Goal: Task Accomplishment & Management: Use online tool/utility

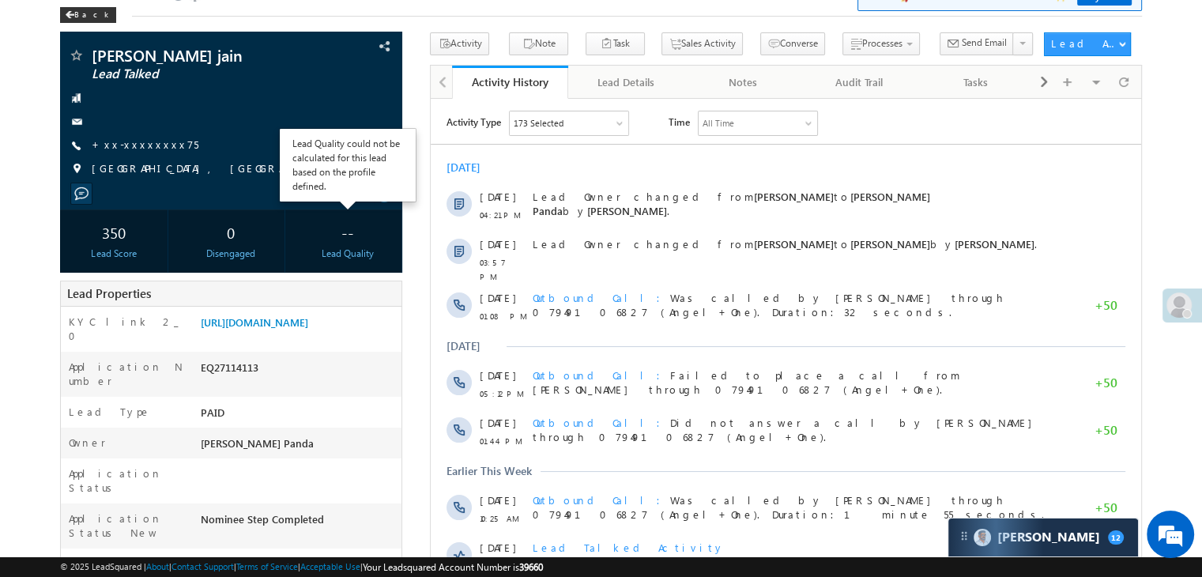
scroll to position [158, 0]
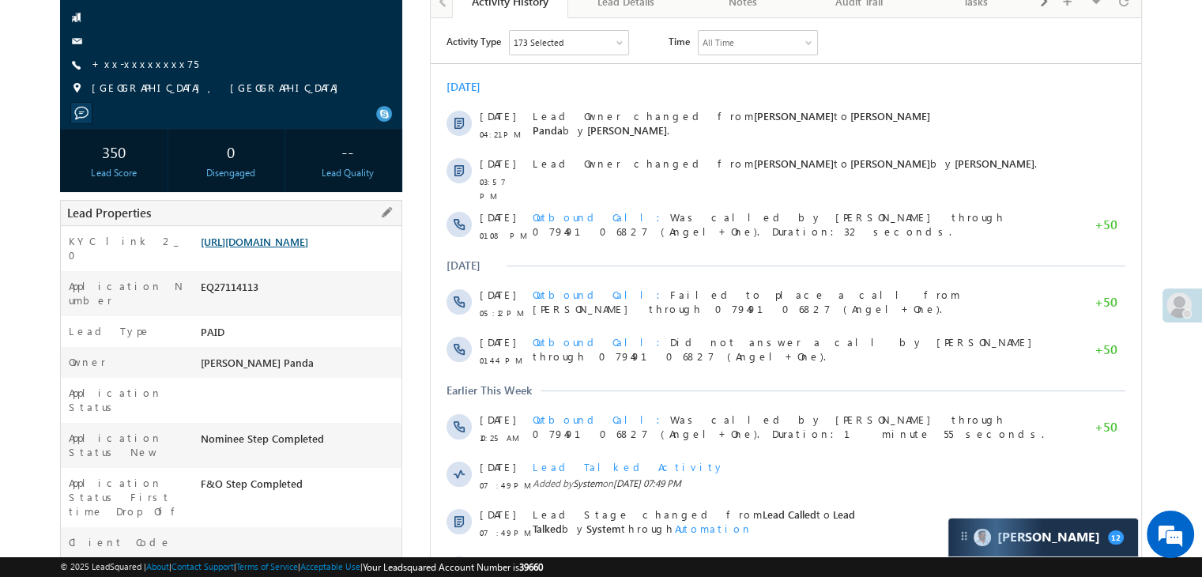
click at [292, 248] on link "https://angelbroking1-pk3em7sa.customui-test.leadsquared.com?leadId=02f56140-82…" at bounding box center [254, 241] width 107 height 13
click at [130, 66] on link "+xx-xxxxxxxx75" at bounding box center [145, 63] width 107 height 13
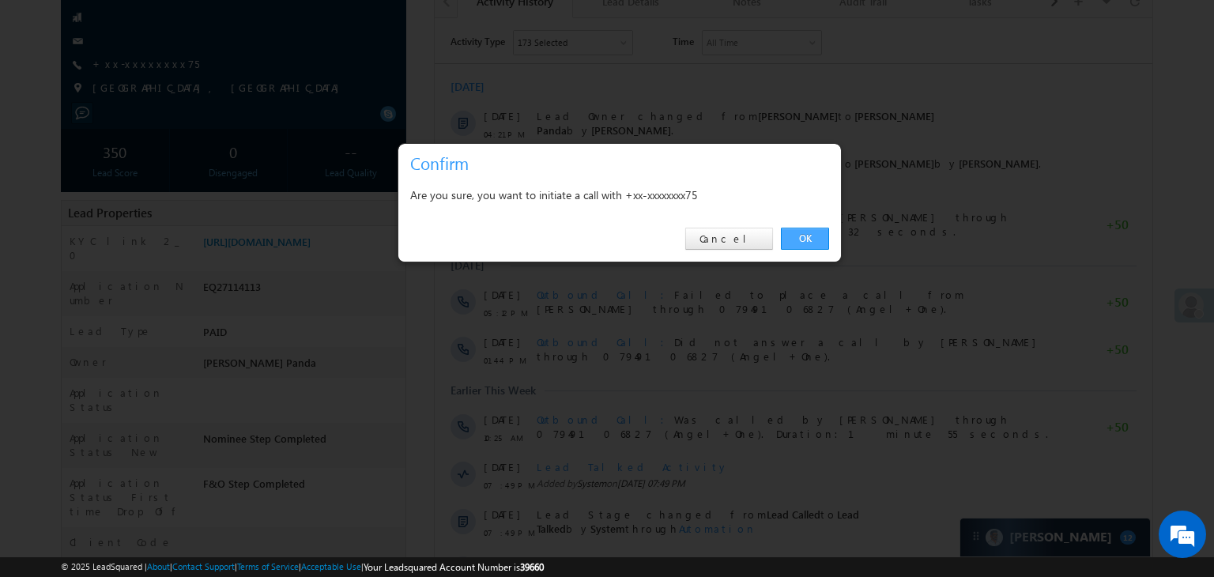
click at [803, 241] on link "OK" at bounding box center [805, 239] width 48 height 22
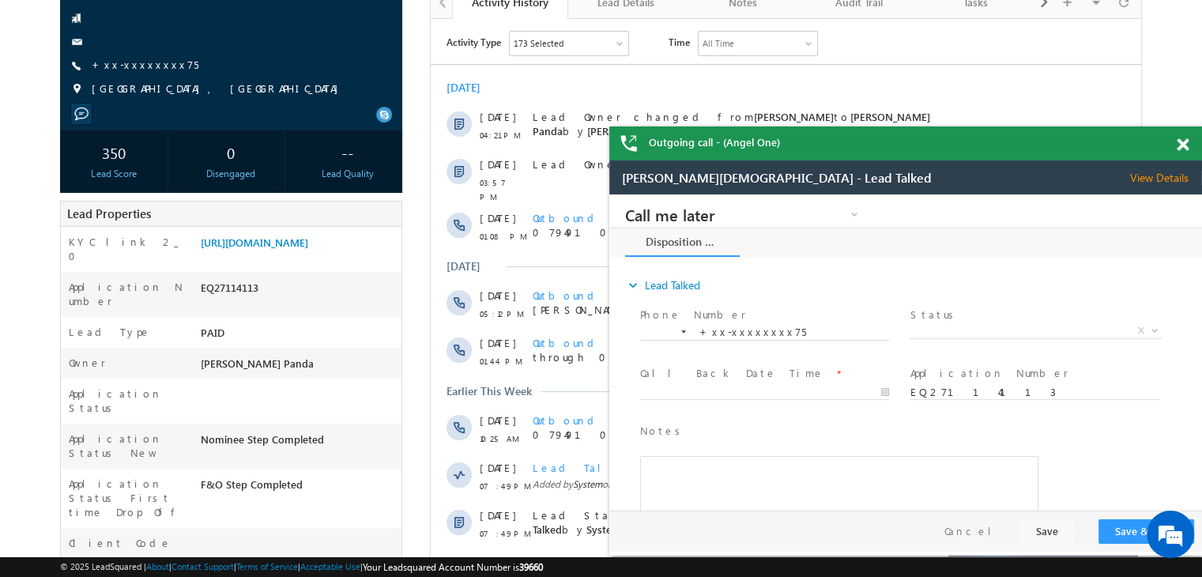
click at [1184, 145] on span at bounding box center [1183, 144] width 12 height 13
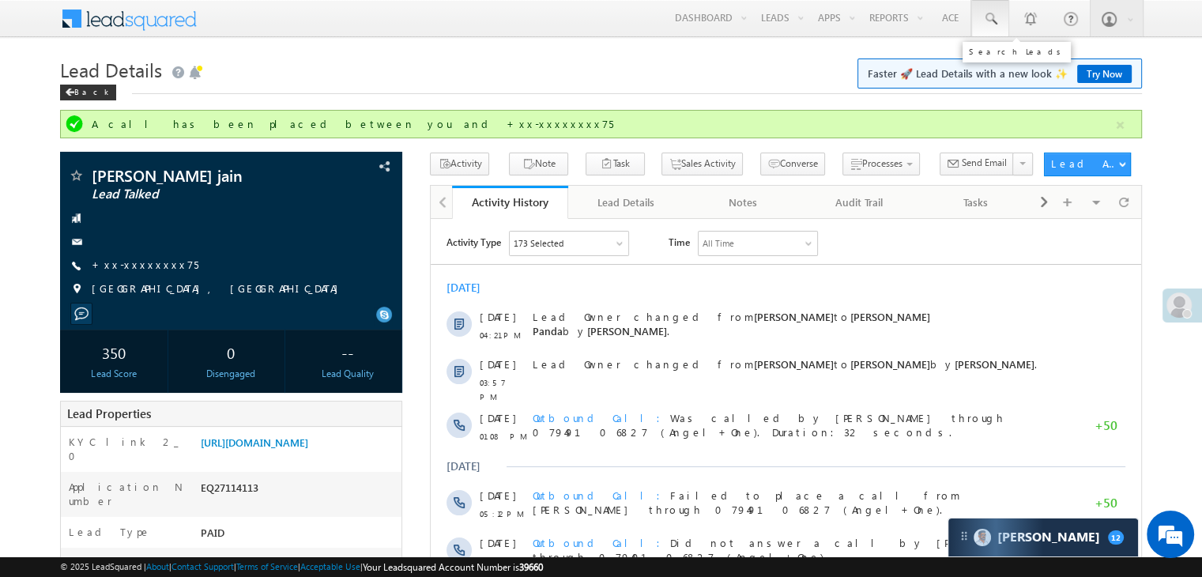
click at [993, 13] on span at bounding box center [990, 19] width 16 height 16
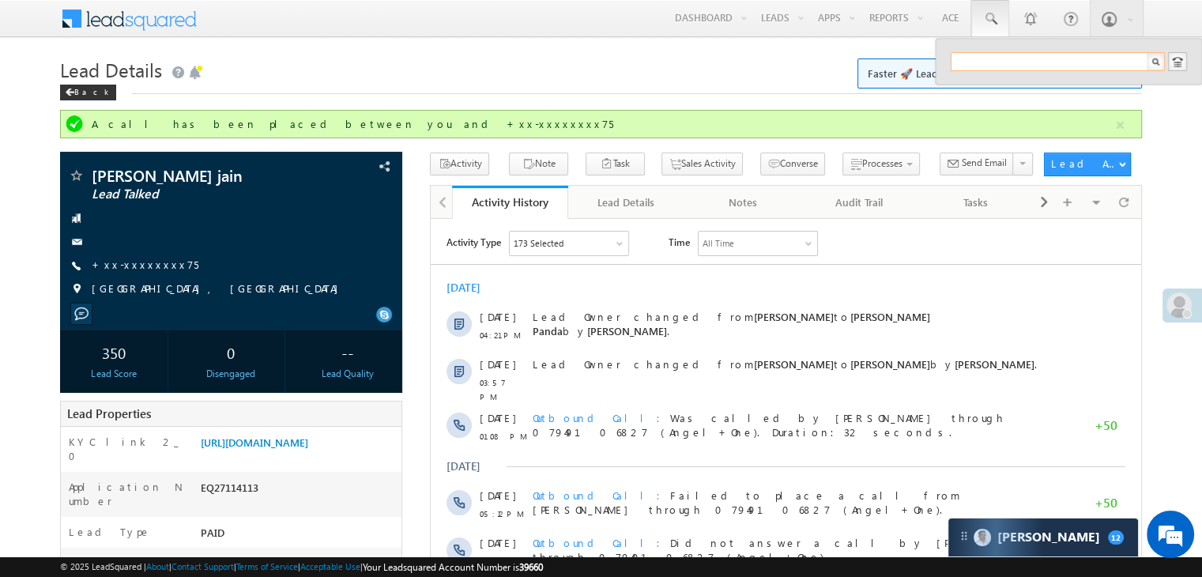
click at [977, 58] on input "text" at bounding box center [1058, 61] width 214 height 19
paste input "EQ22210427"
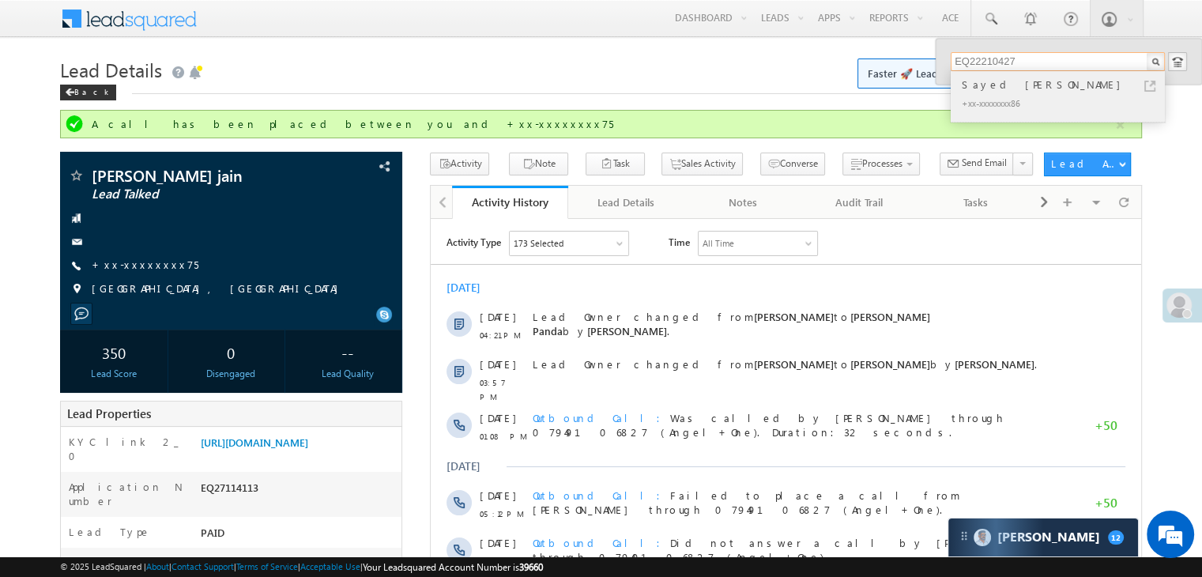
type input "EQ22210427"
click at [978, 89] on div "Sayed zaved ali" at bounding box center [1065, 84] width 212 height 17
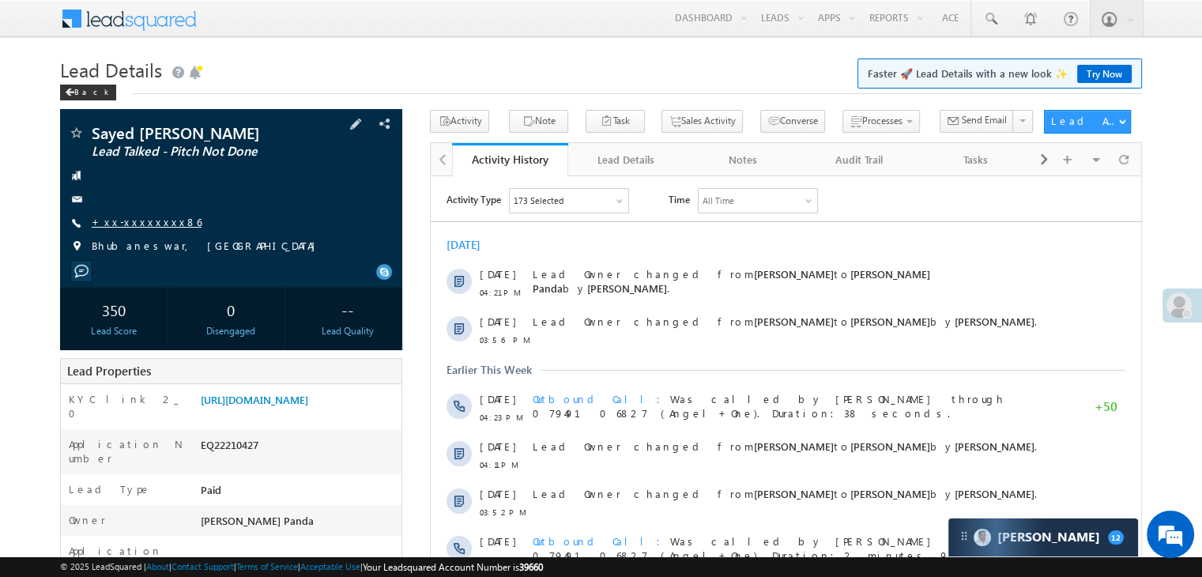
click at [130, 224] on link "+xx-xxxxxxxx86" at bounding box center [147, 221] width 110 height 13
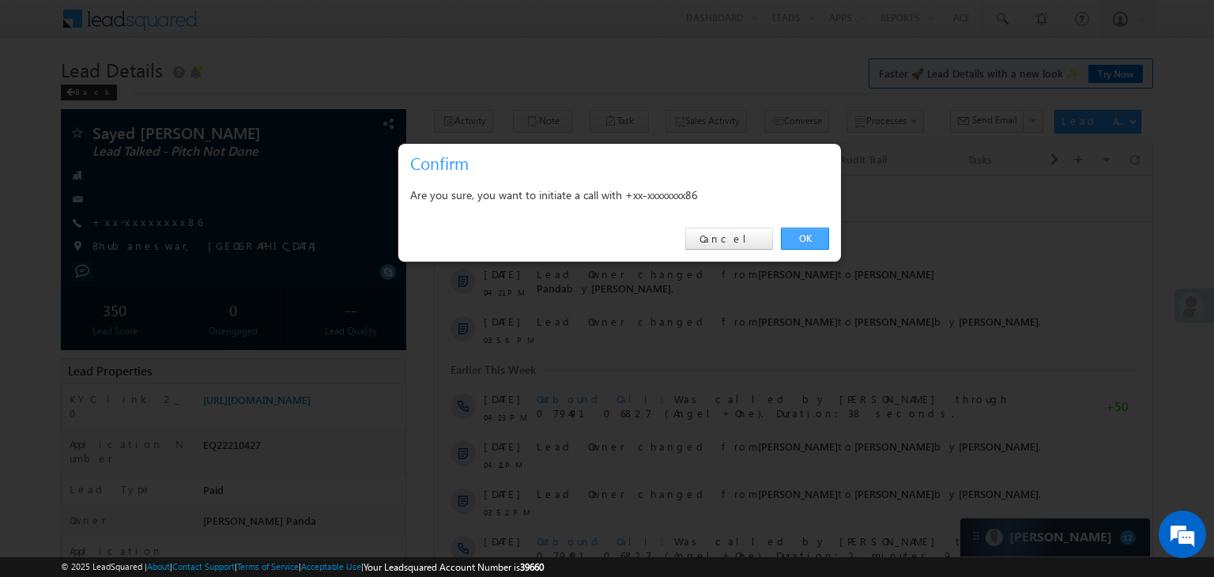
click at [806, 241] on link "OK" at bounding box center [805, 239] width 48 height 22
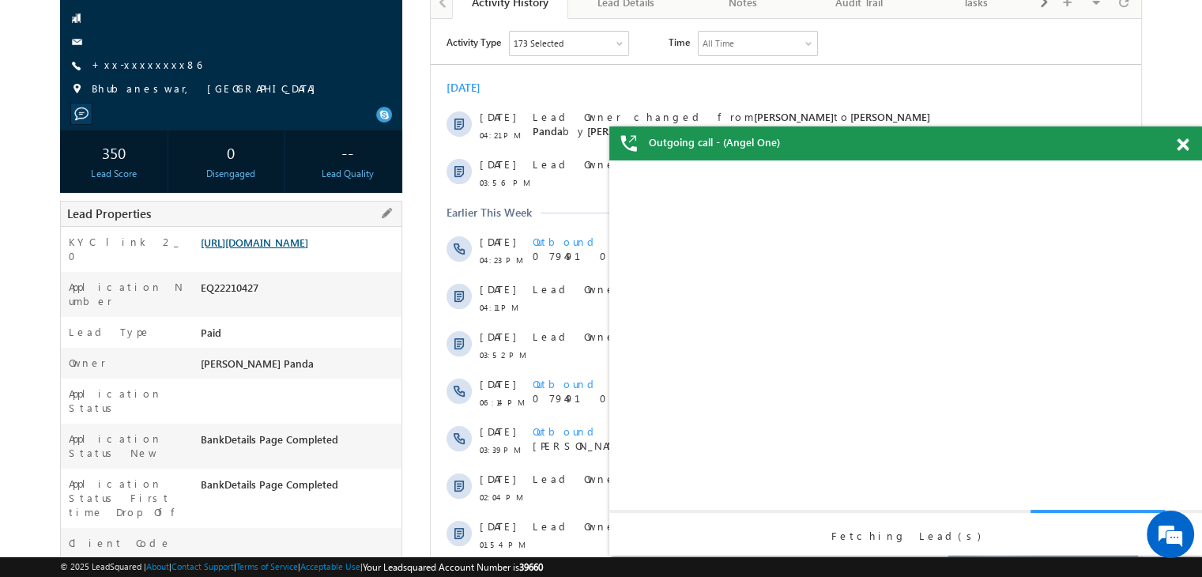
click at [308, 249] on link "https://angelbroking1-pk3em7sa.customui-test.leadsquared.com?leadId=c5bbdd75-fa…" at bounding box center [254, 241] width 107 height 13
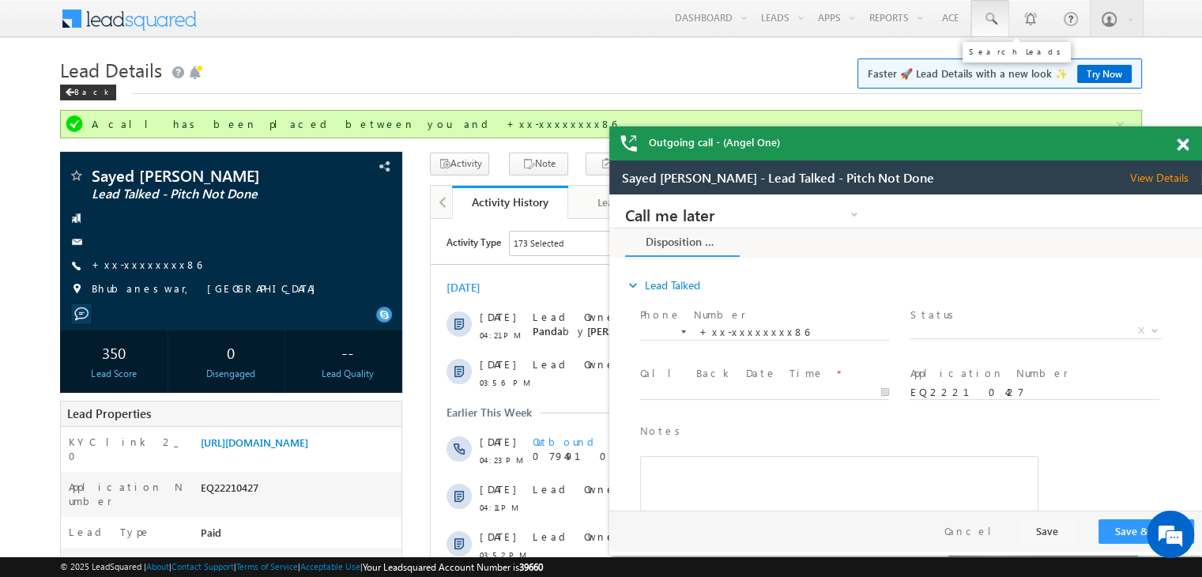
click at [996, 18] on span at bounding box center [990, 19] width 16 height 16
paste input "EQ27113263"
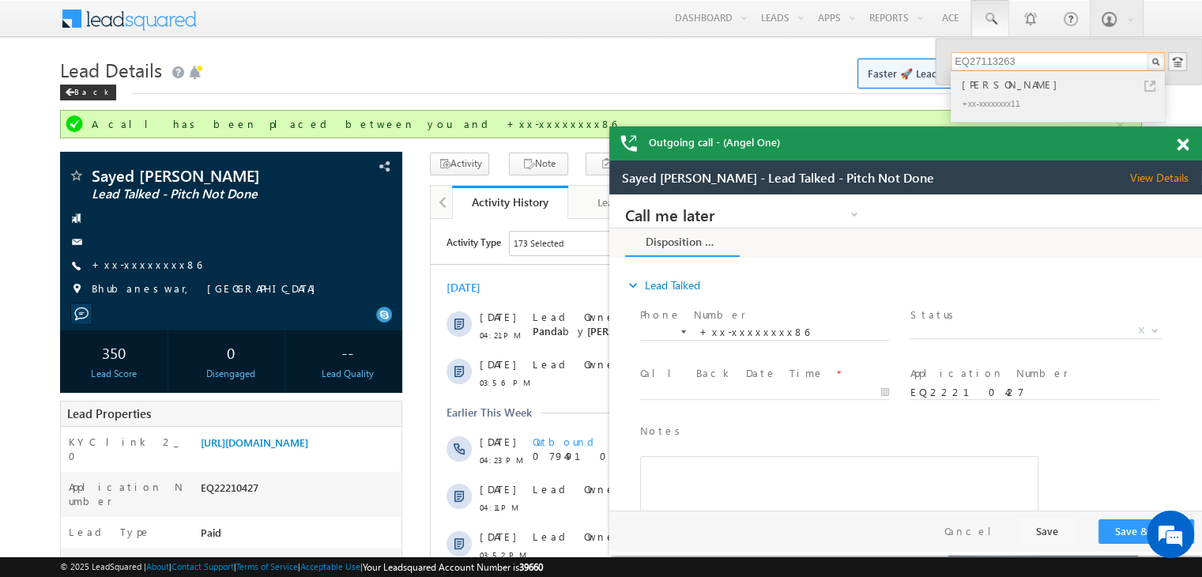
type input "EQ27113263"
click at [981, 86] on div "Vidhya Ramesh Pillai" at bounding box center [1065, 84] width 212 height 17
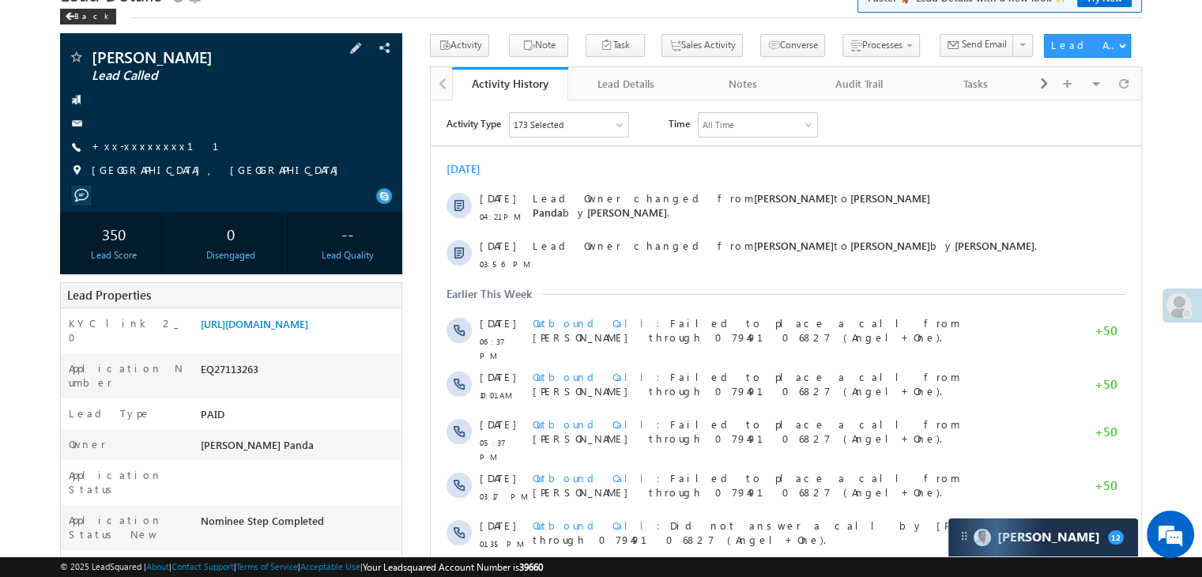
scroll to position [158, 0]
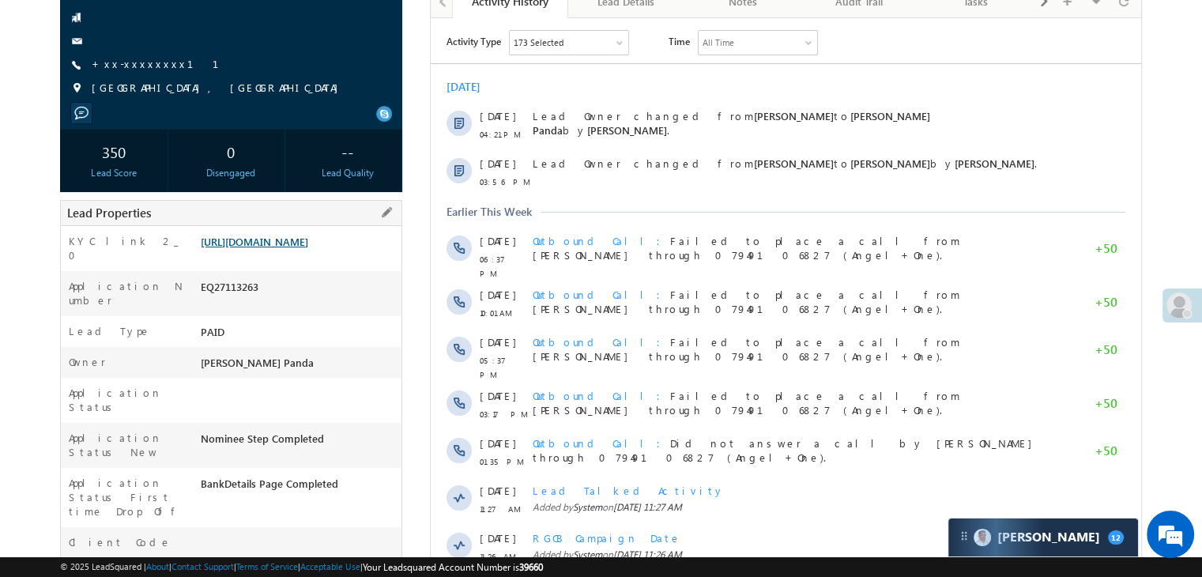
click at [308, 248] on link "https://angelbroking1-pk3em7sa.customui-test.leadsquared.com?leadId=1ac94c3d-21…" at bounding box center [254, 241] width 107 height 13
click at [119, 66] on link "+xx-xxxxxxxx11" at bounding box center [165, 63] width 146 height 13
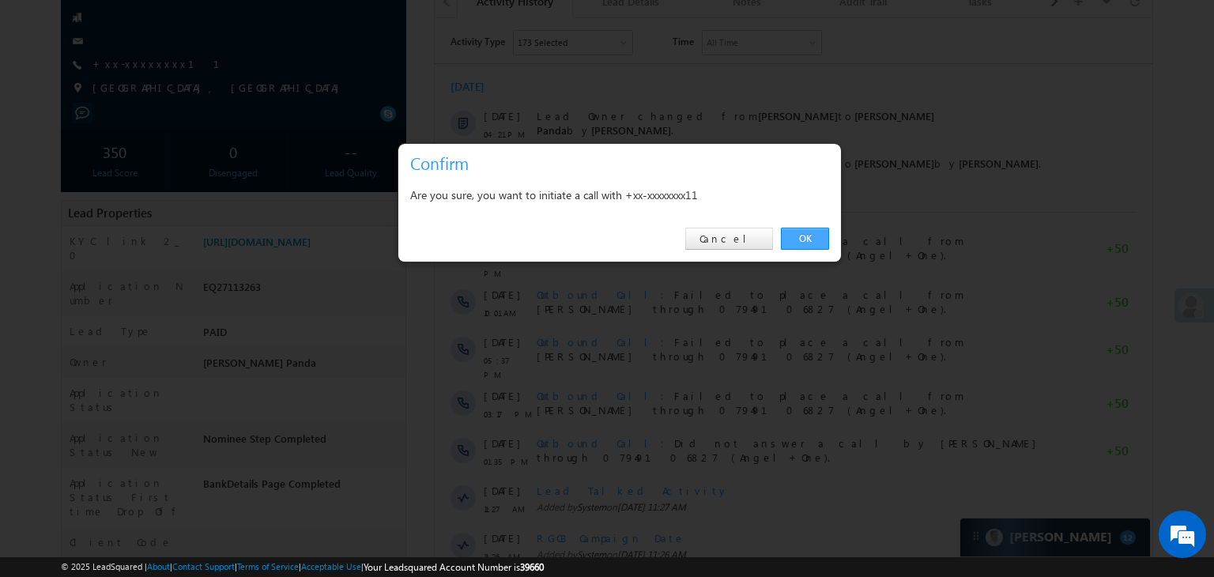
click at [806, 235] on link "OK" at bounding box center [805, 239] width 48 height 22
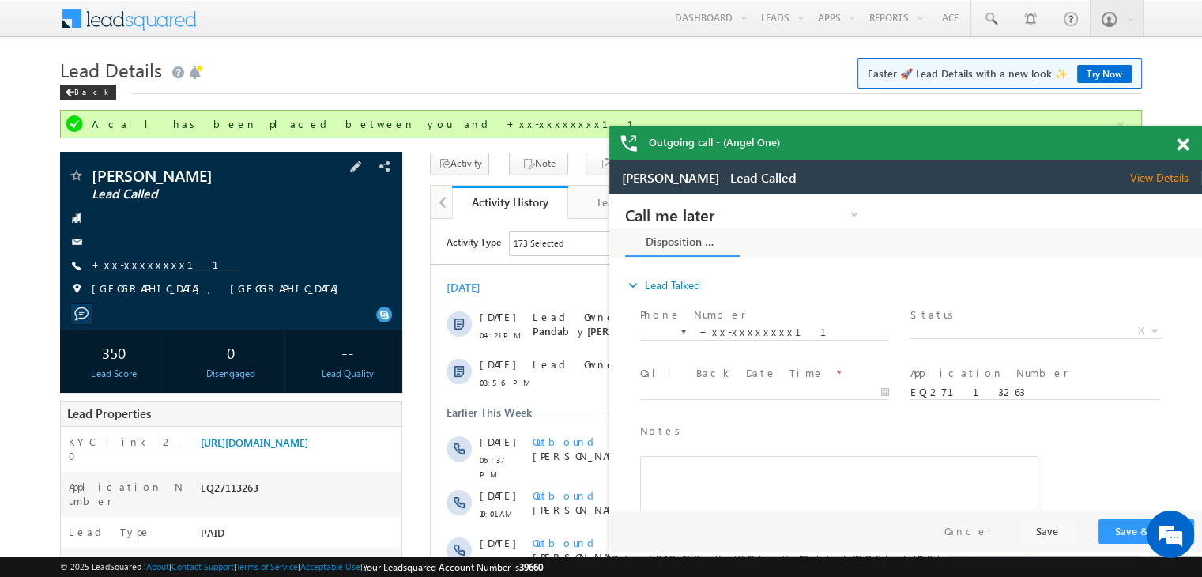
click at [148, 263] on link "+xx-xxxxxxxx11" at bounding box center [165, 264] width 146 height 13
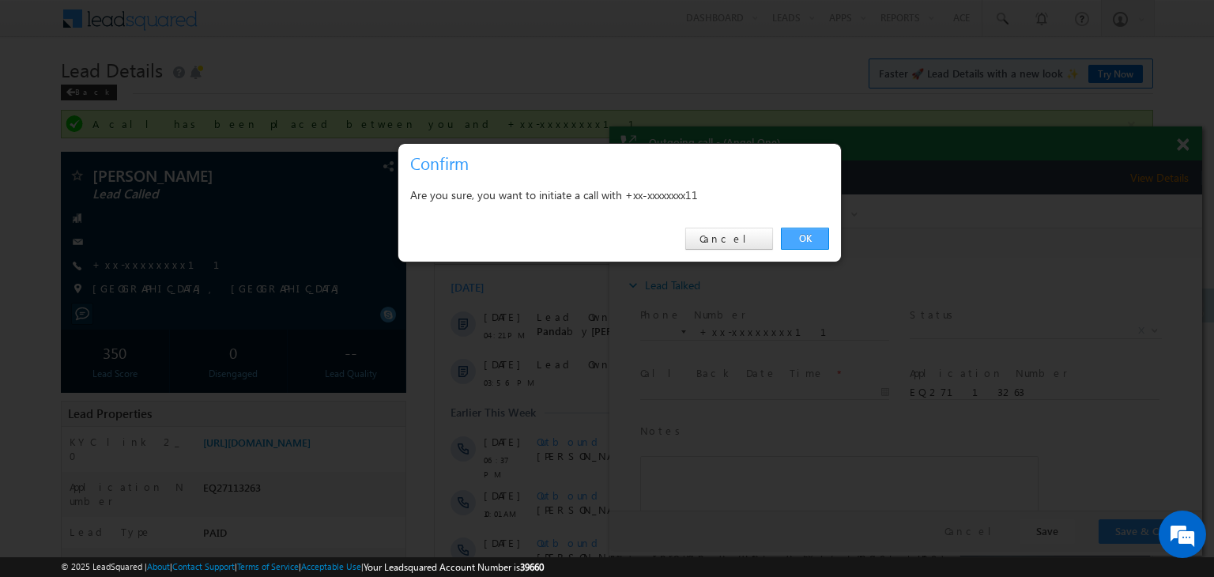
click at [808, 238] on link "OK" at bounding box center [805, 239] width 48 height 22
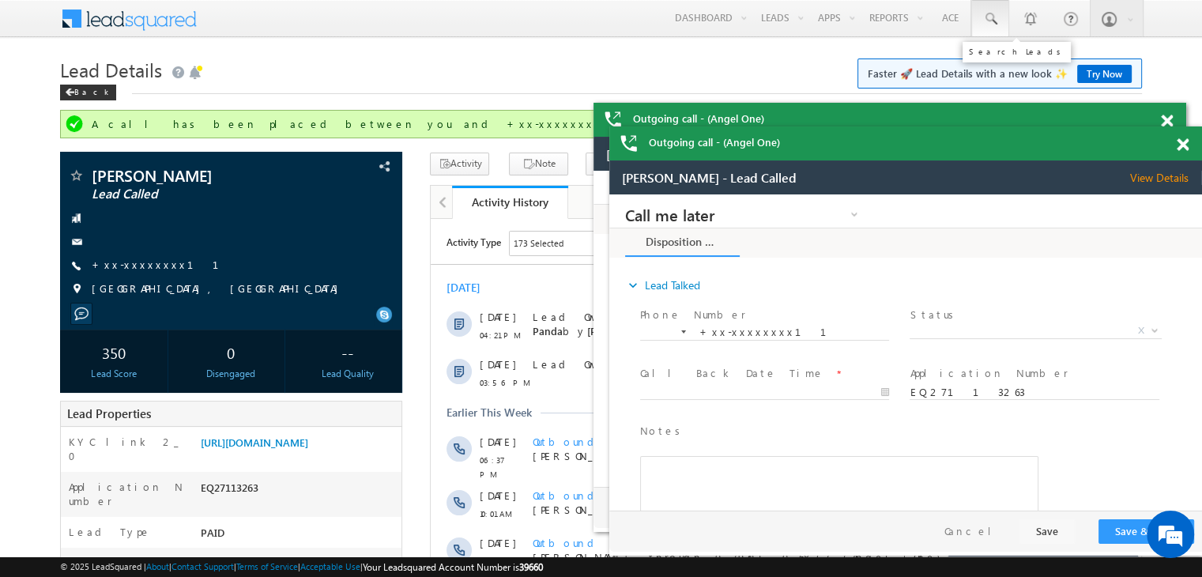
drag, startPoint x: 986, startPoint y: 17, endPoint x: 990, endPoint y: 24, distance: 8.8
click at [986, 17] on span at bounding box center [990, 19] width 16 height 16
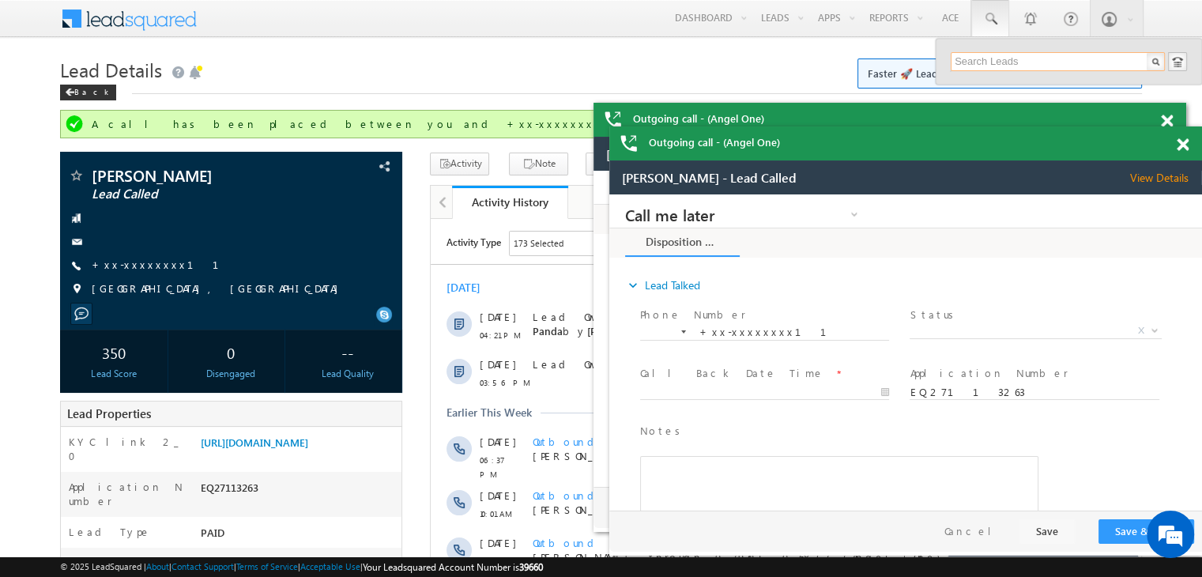
paste input "EQ26856587"
type input "EQ26856587"
click at [977, 90] on div "Harpal" at bounding box center [1065, 84] width 212 height 17
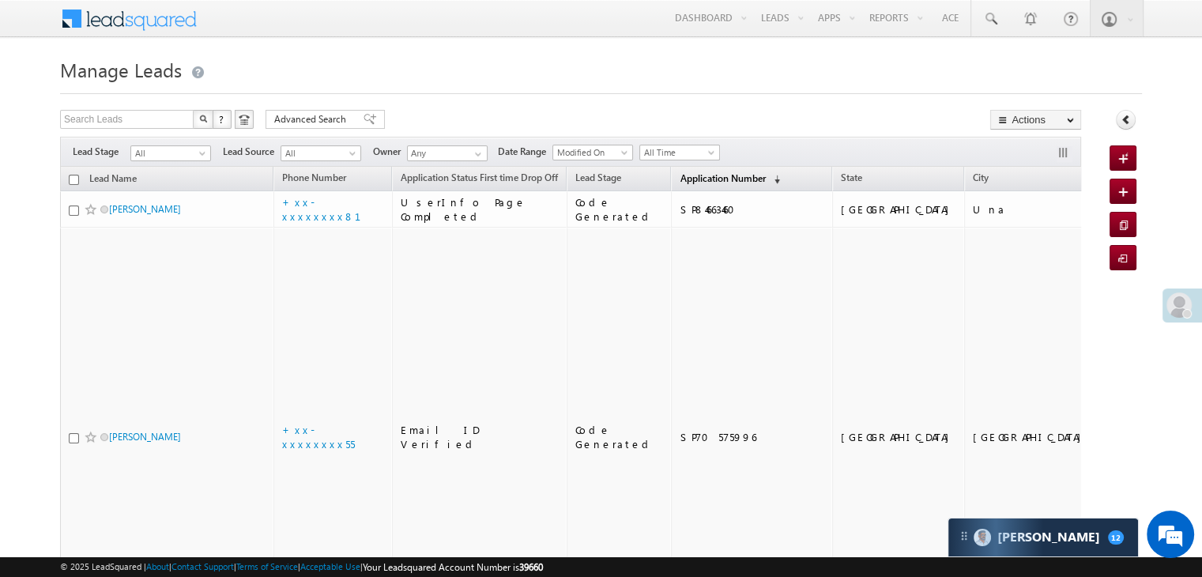
click at [684, 180] on span "Application Number" at bounding box center [722, 178] width 85 height 12
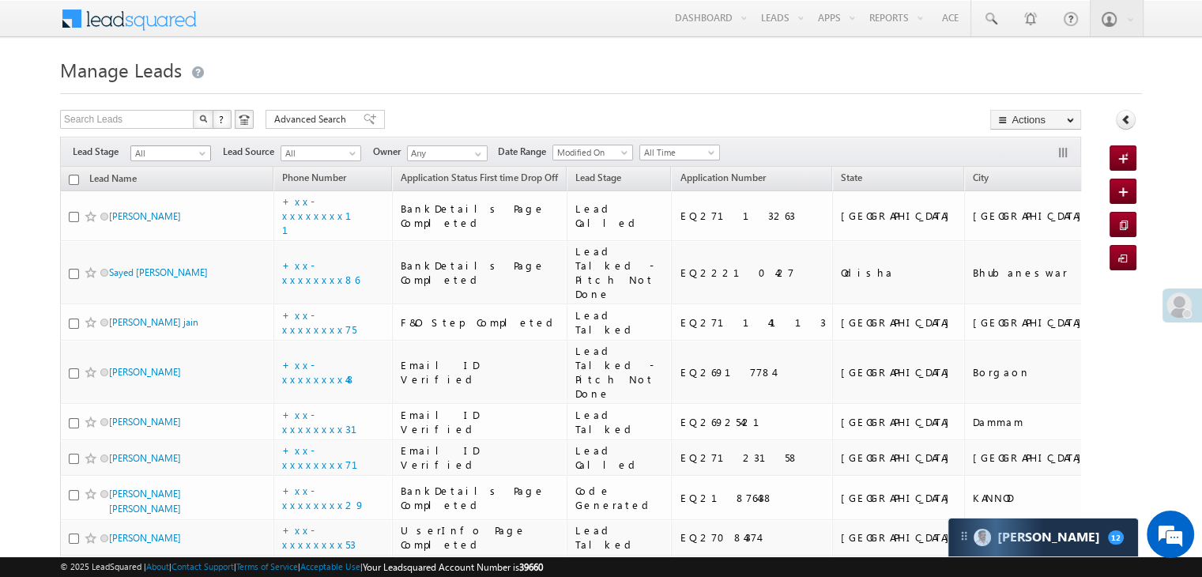
click at [198, 153] on span at bounding box center [204, 156] width 13 height 13
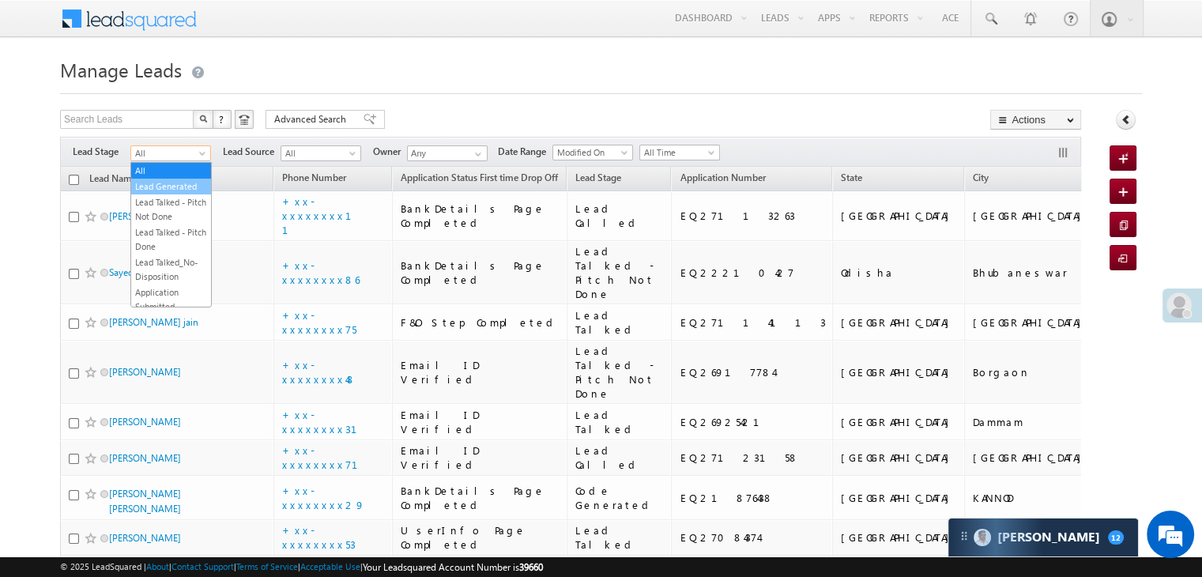
click at [168, 194] on link "Lead Generated" at bounding box center [171, 186] width 80 height 14
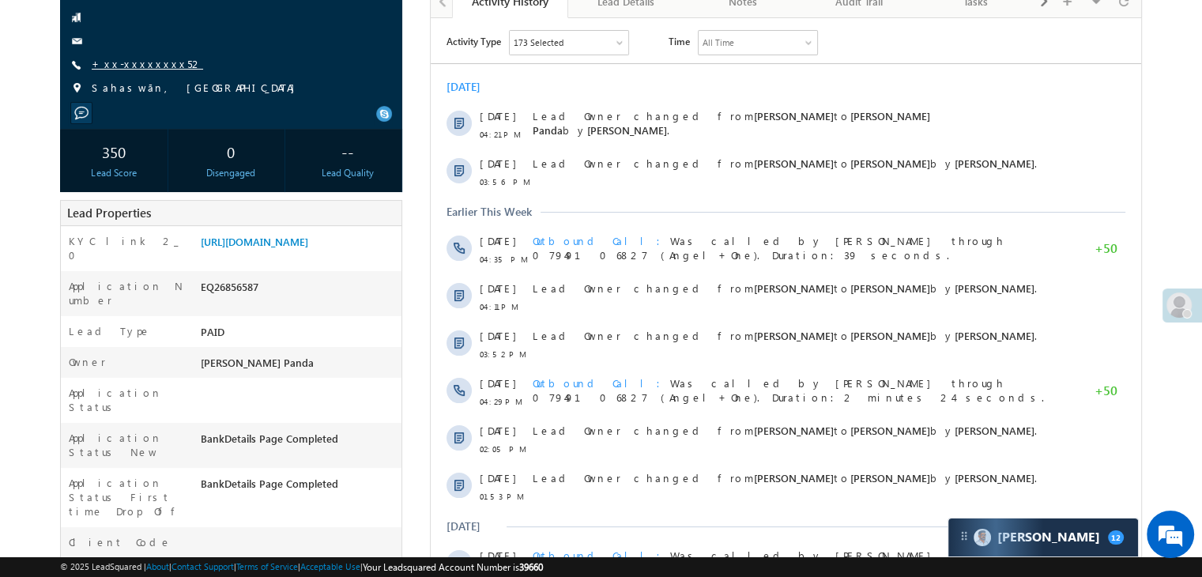
click at [140, 65] on link "+xx-xxxxxxxx52" at bounding box center [147, 63] width 111 height 13
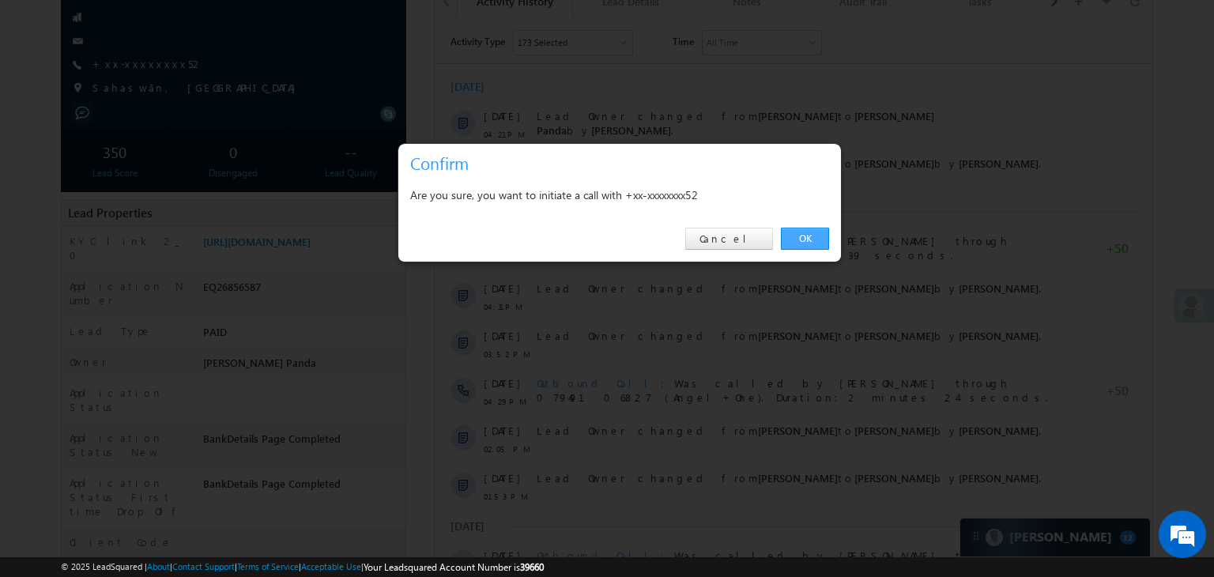
click at [808, 245] on link "OK" at bounding box center [805, 239] width 48 height 22
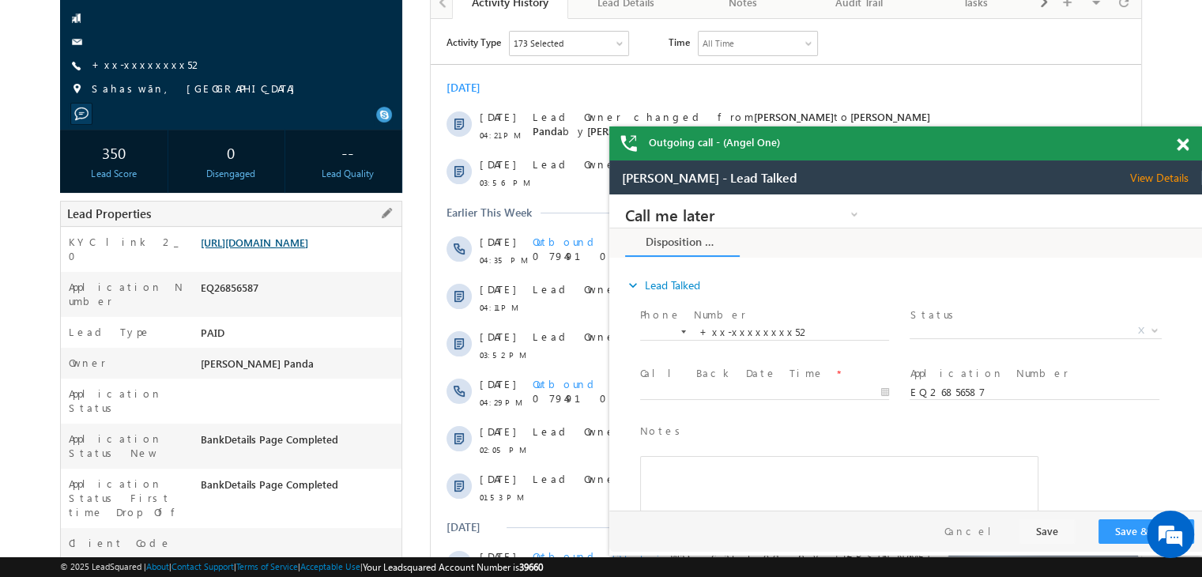
click at [308, 249] on link "https://angelbroking1-pk3em7sa.customui-test.leadsquared.com?leadId=be5edbb9-bf…" at bounding box center [254, 241] width 107 height 13
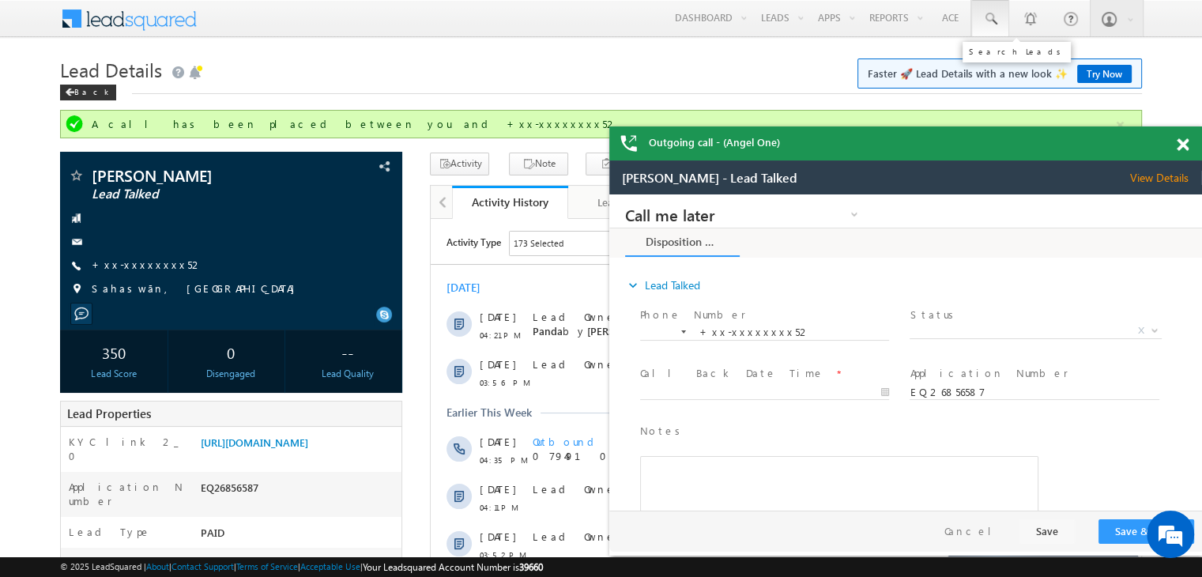
click at [987, 18] on span at bounding box center [990, 19] width 16 height 16
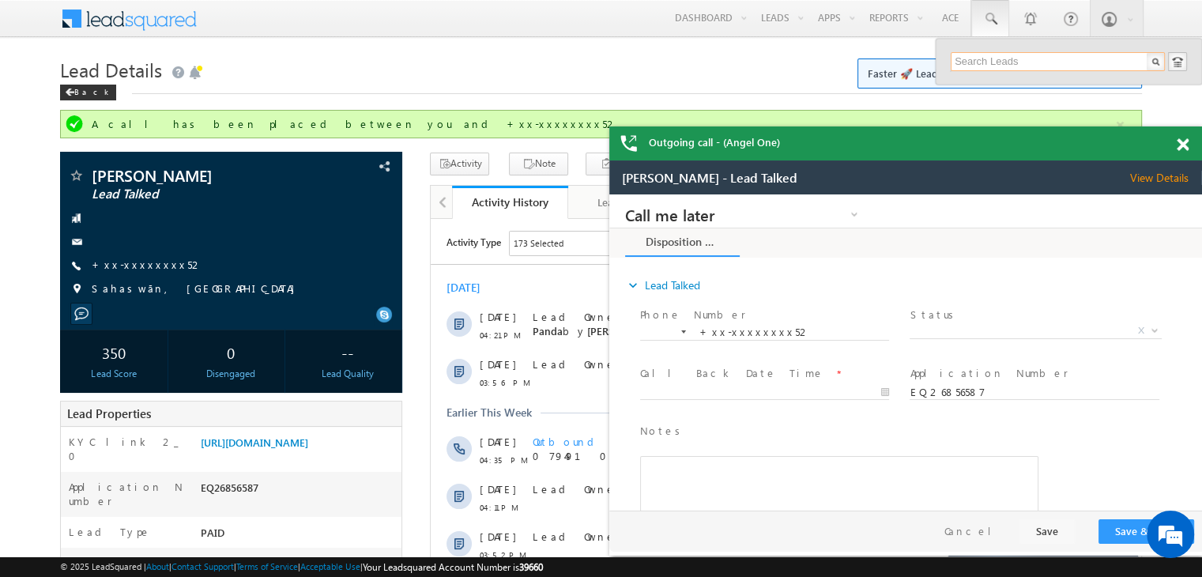
paste input "EQ26948077"
type input "EQ26948077"
click at [981, 90] on div "[PERSON_NAME]" at bounding box center [1065, 84] width 212 height 17
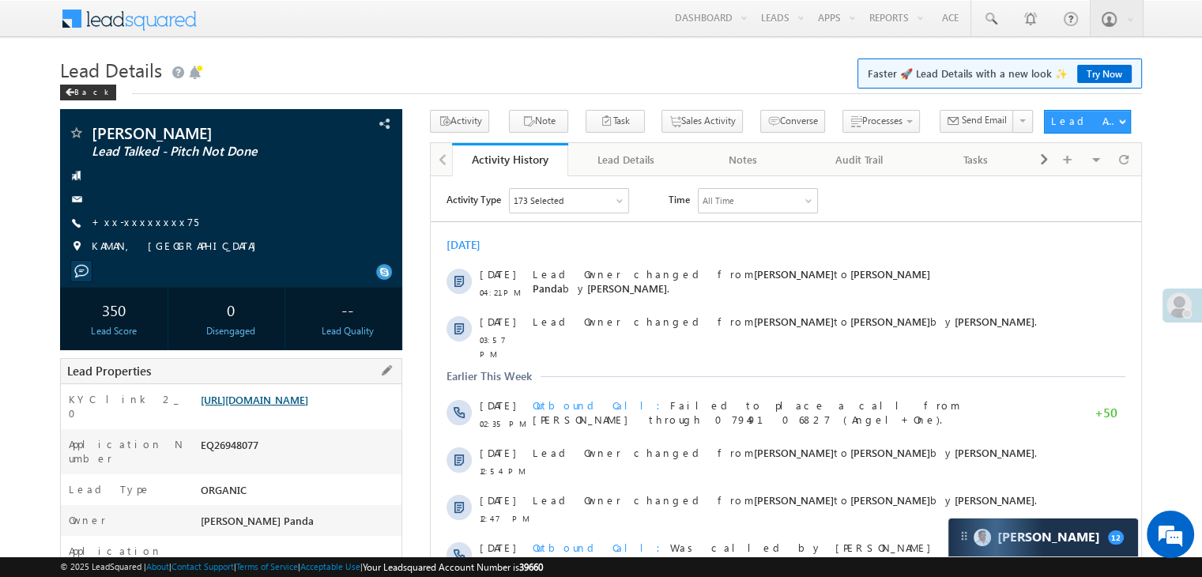
click at [276, 406] on link "[URL][DOMAIN_NAME]" at bounding box center [254, 399] width 107 height 13
click at [279, 406] on link "[URL][DOMAIN_NAME]" at bounding box center [254, 399] width 107 height 13
